Goal: Entertainment & Leisure: Consume media (video, audio)

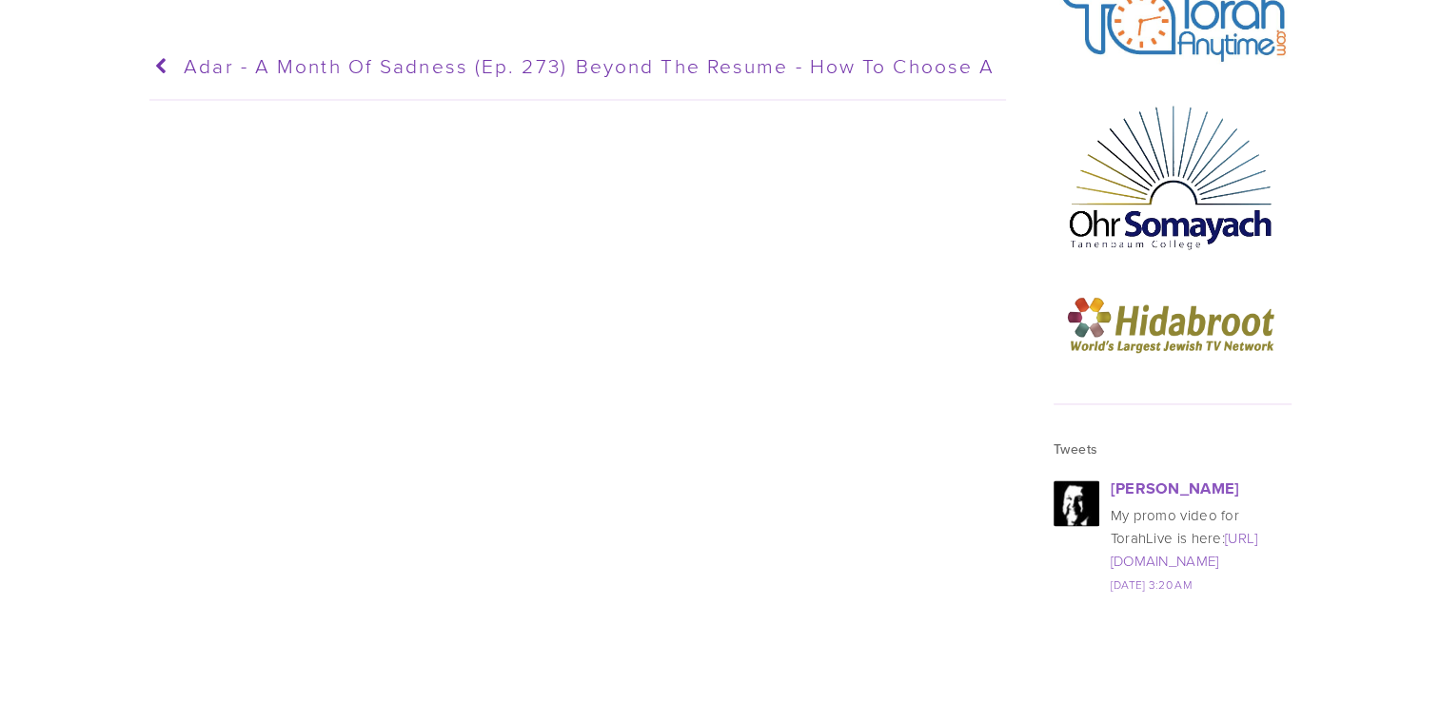
scroll to position [2703, 0]
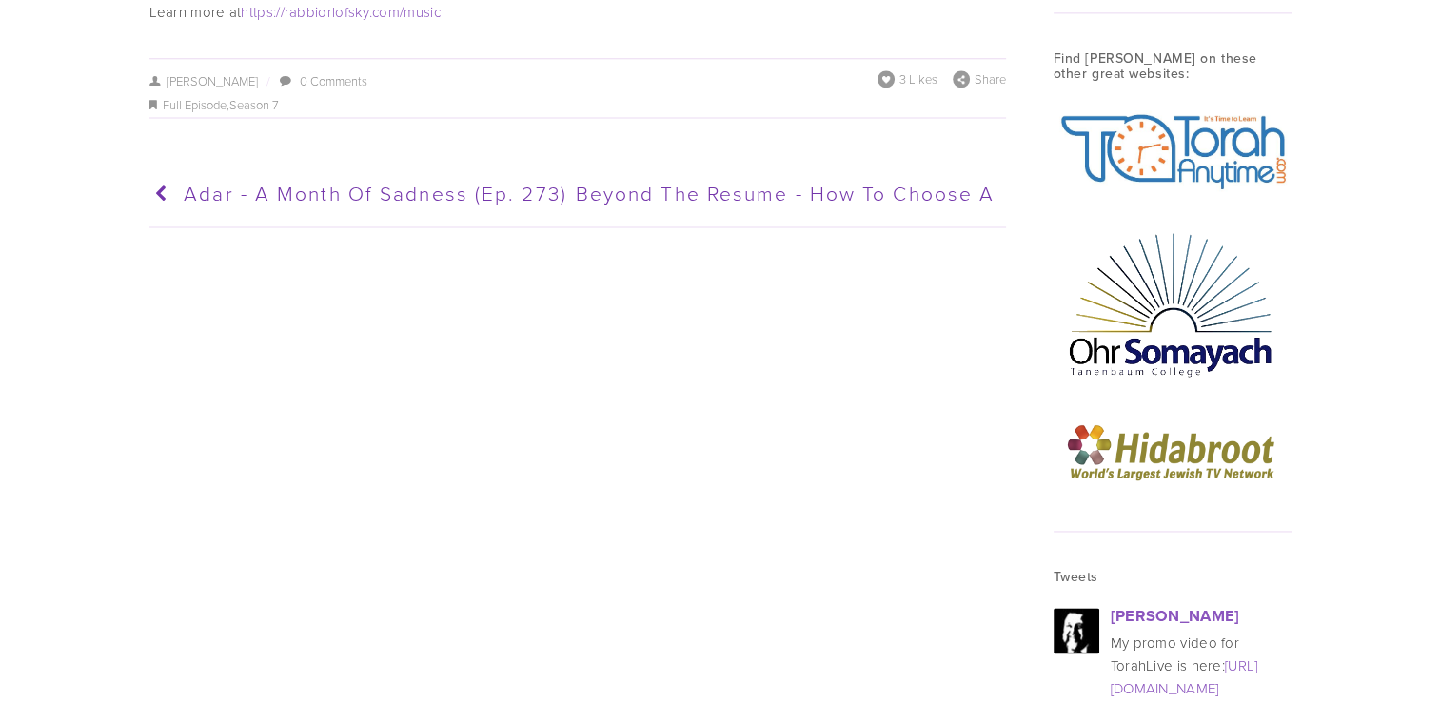
scroll to position [2611, 0]
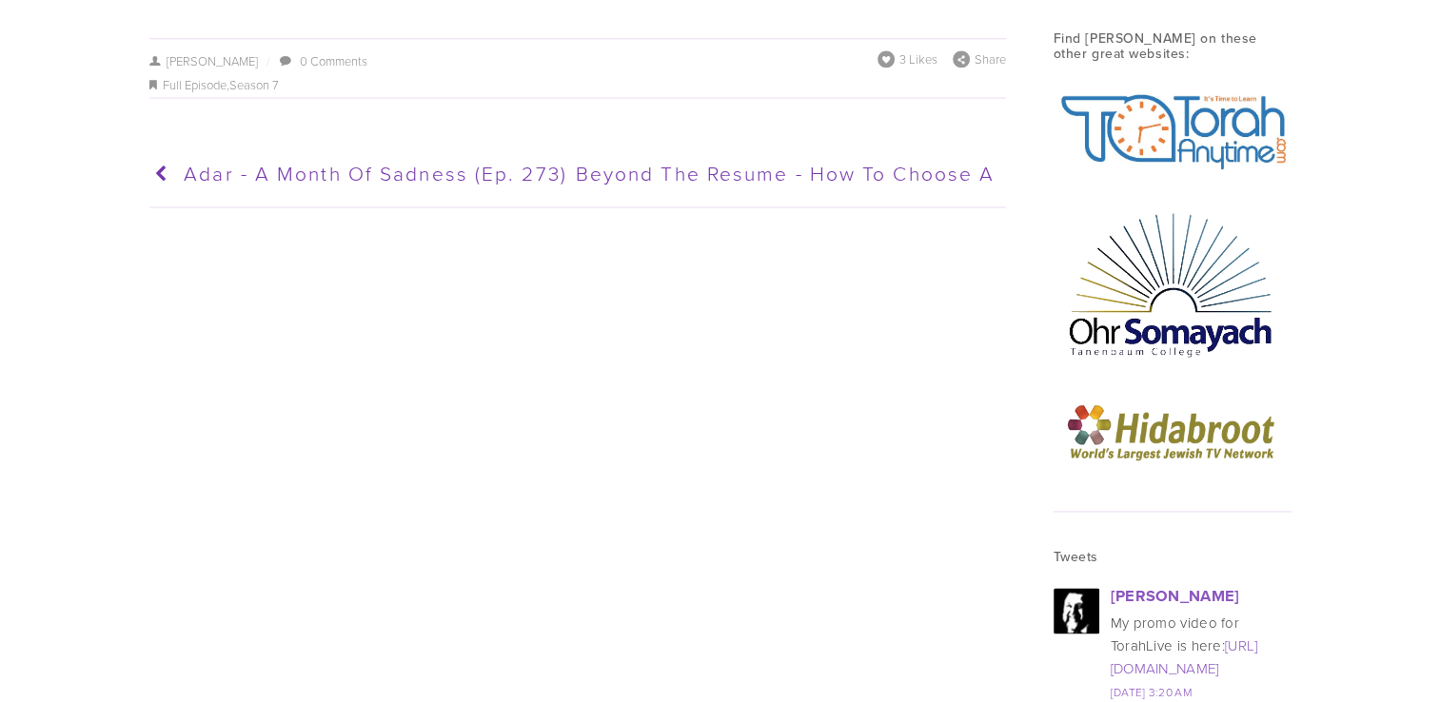
drag, startPoint x: 1446, startPoint y: 418, endPoint x: 1424, endPoint y: 680, distance: 263.6
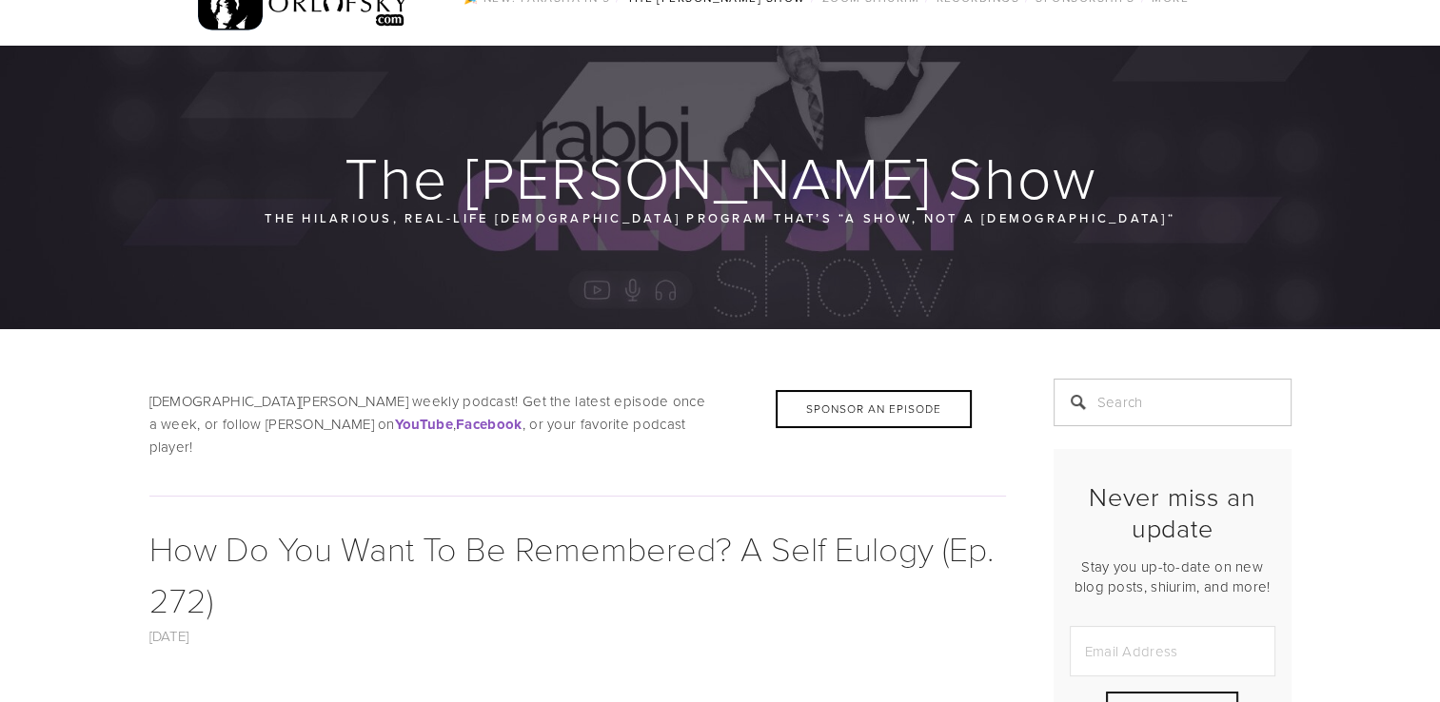
scroll to position [0, 0]
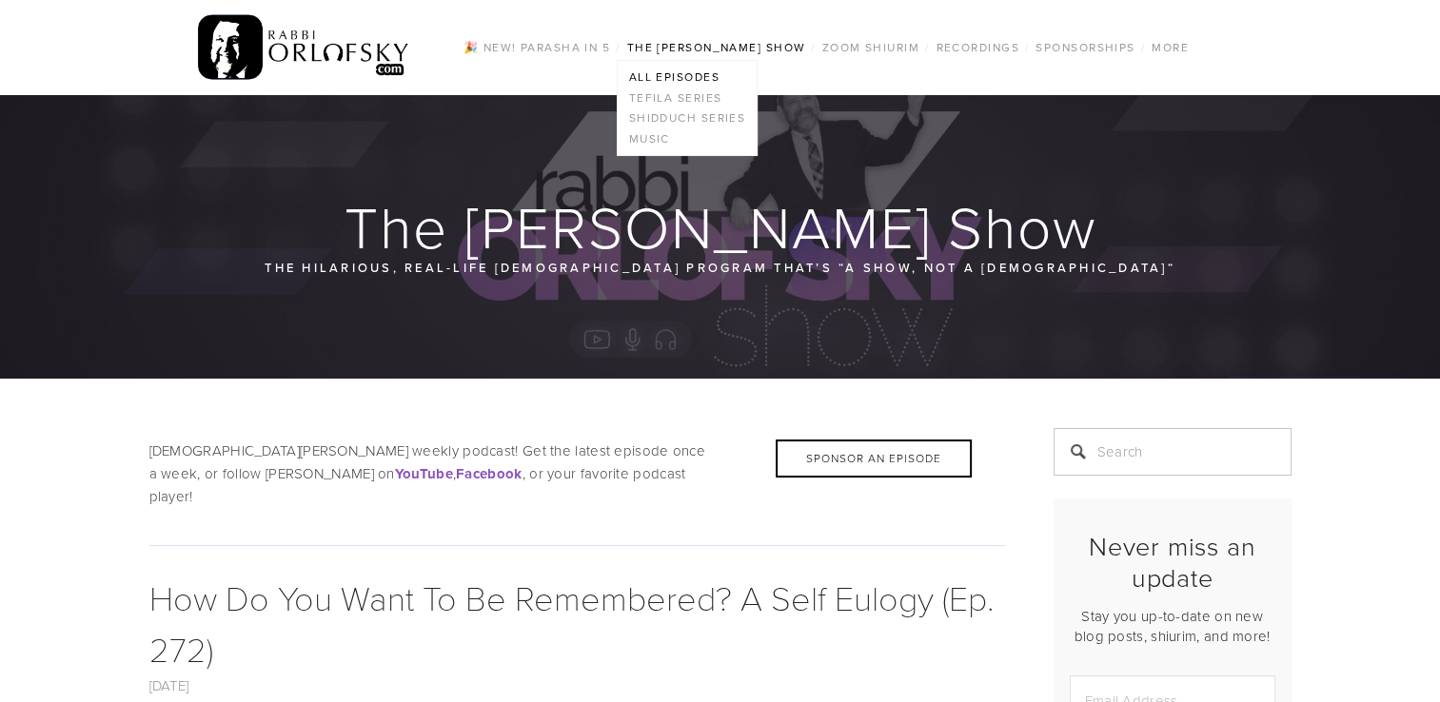
click at [720, 45] on link "The [PERSON_NAME] Show" at bounding box center [716, 47] width 190 height 25
click at [700, 76] on link "All Episodes" at bounding box center [688, 77] width 140 height 21
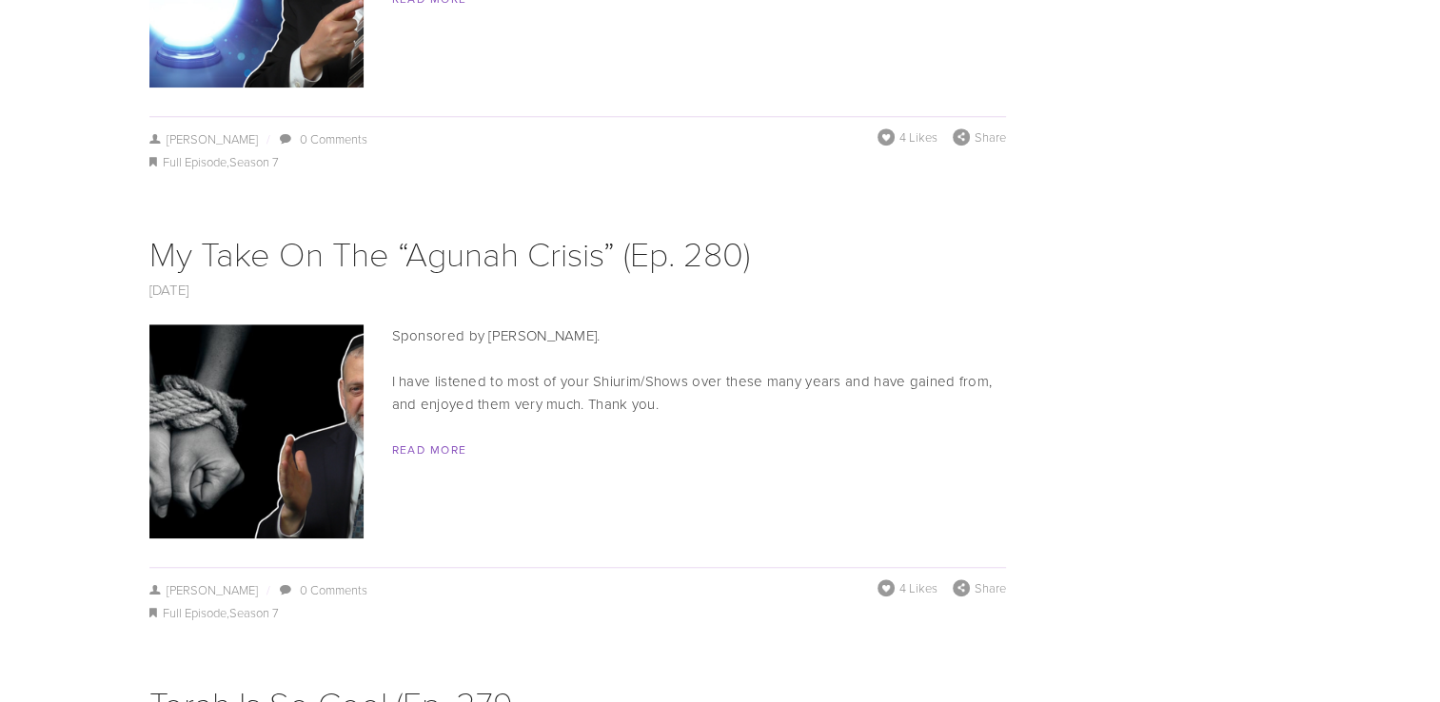
scroll to position [8419, 0]
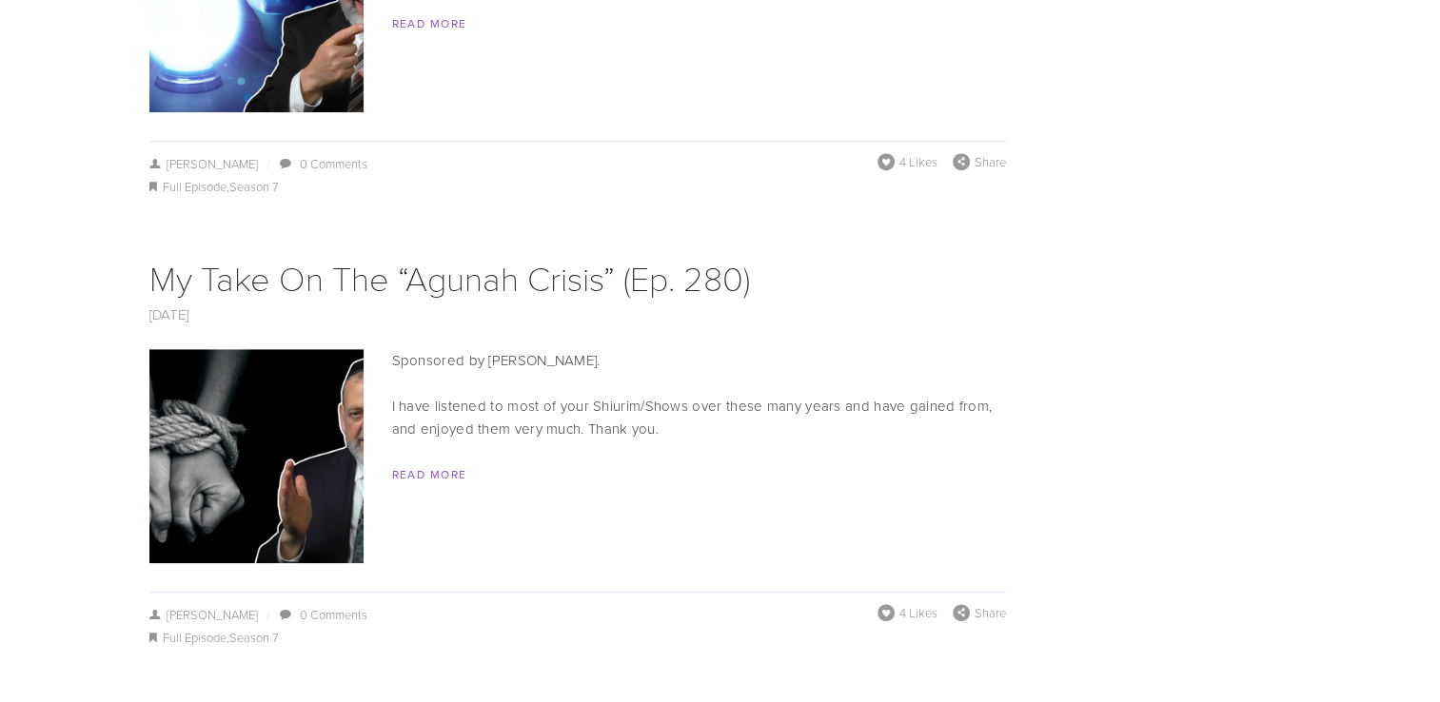
click at [280, 374] on img at bounding box center [256, 456] width 381 height 214
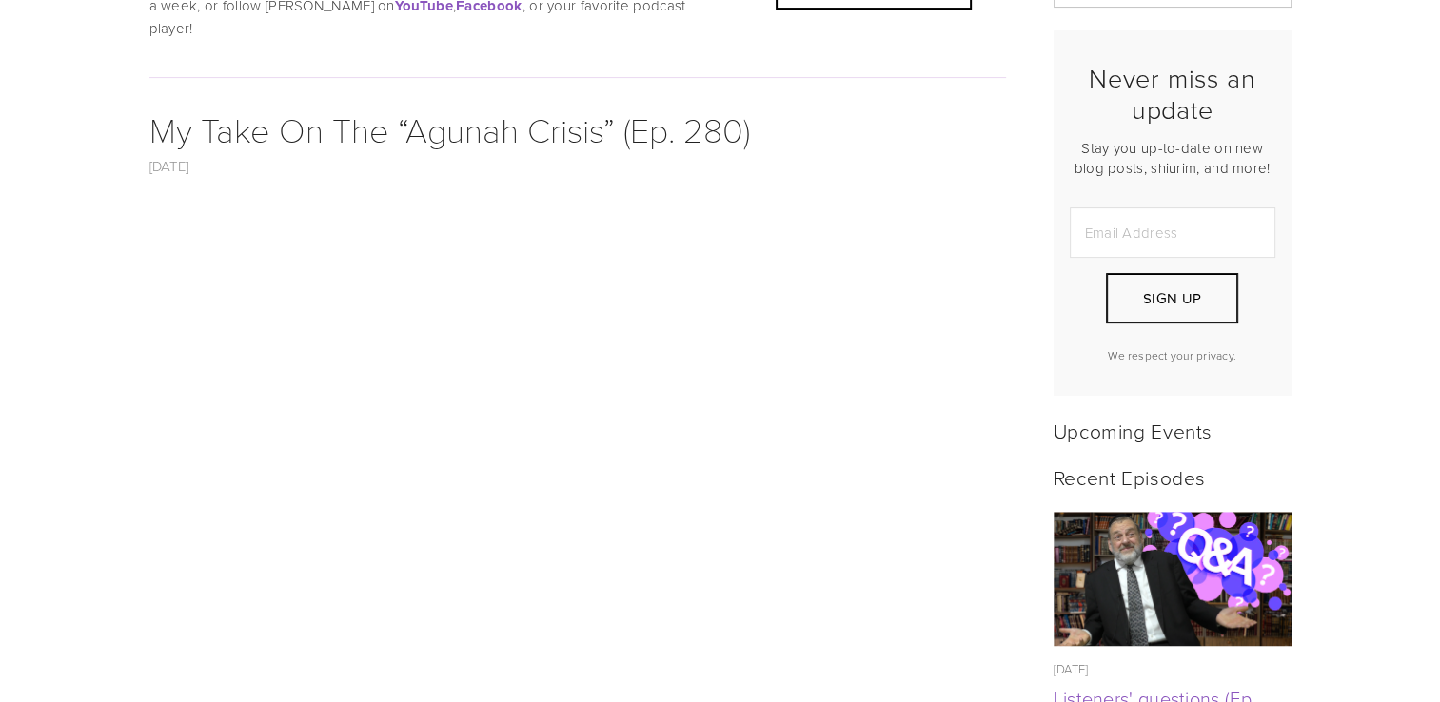
scroll to position [484, 0]
